Goal: Information Seeking & Learning: Learn about a topic

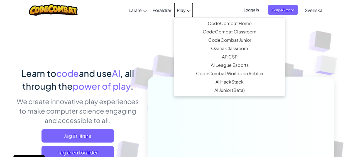
click at [187, 10] on icon at bounding box center [189, 11] width 4 height 2
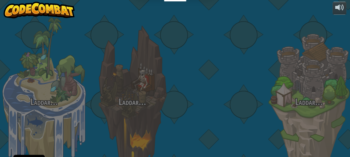
select select "sv"
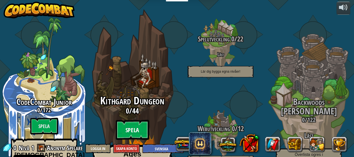
click at [132, 120] on btn "Spela" at bounding box center [132, 130] width 33 height 20
select select "sv"
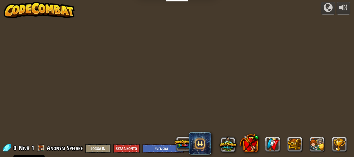
select select "sv"
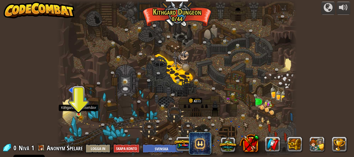
click at [80, 115] on div at bounding box center [78, 114] width 5 height 5
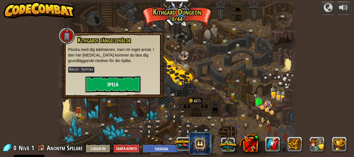
click at [93, 81] on button "Spela" at bounding box center [113, 84] width 56 height 17
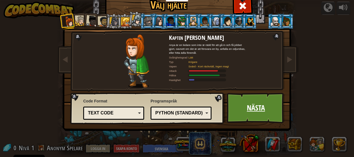
click at [252, 108] on link "Nästa" at bounding box center [256, 108] width 58 height 31
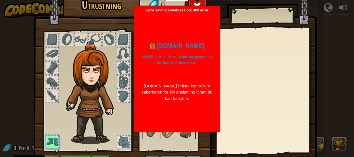
click at [258, 111] on div at bounding box center [266, 90] width 98 height 125
